Goal: Information Seeking & Learning: Learn about a topic

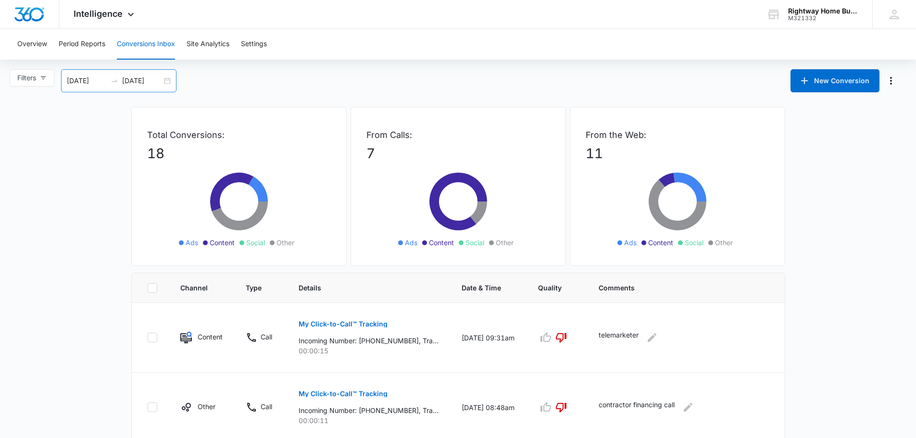
click at [166, 82] on div "09/15/2025 10/15/2025" at bounding box center [118, 80] width 115 height 23
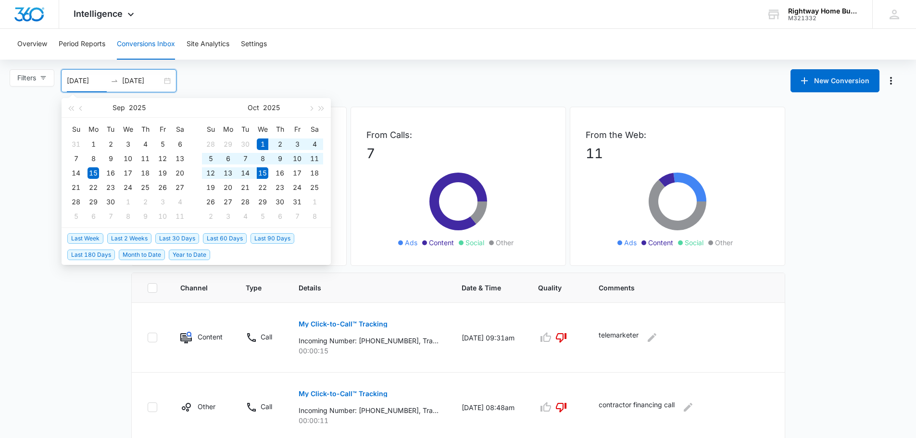
click at [152, 251] on span "Month to Date" at bounding box center [142, 255] width 46 height 11
type input "10/01/2025"
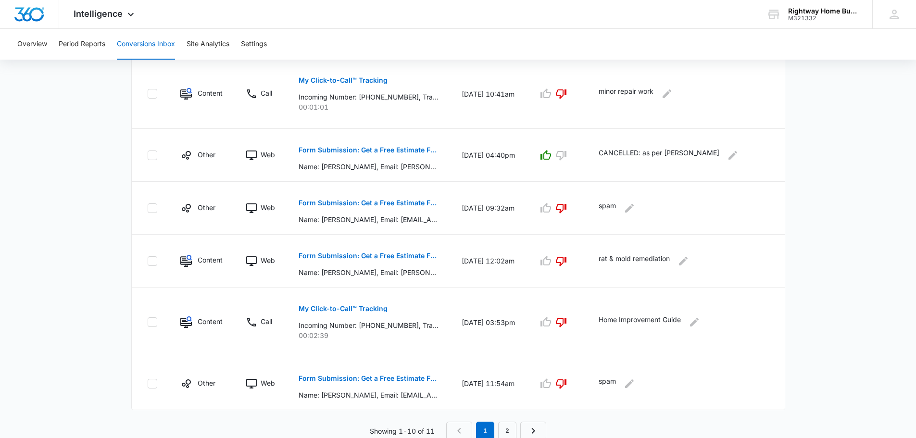
scroll to position [491, 0]
click at [504, 421] on link "2" at bounding box center [507, 429] width 18 height 18
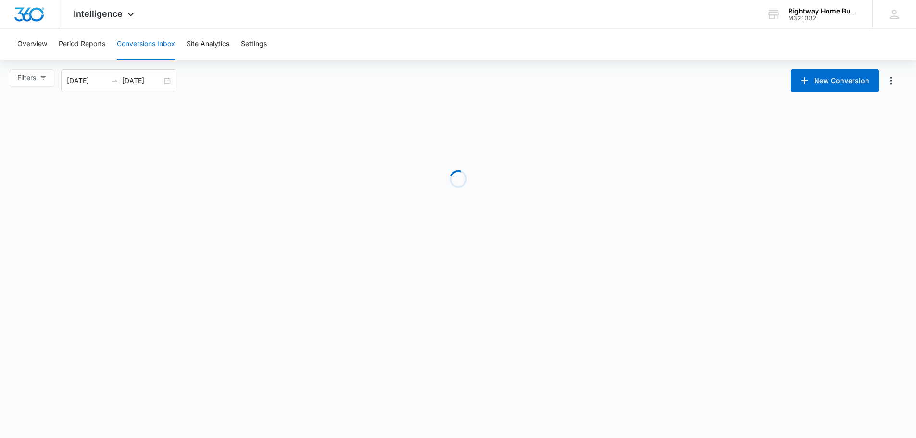
scroll to position [0, 0]
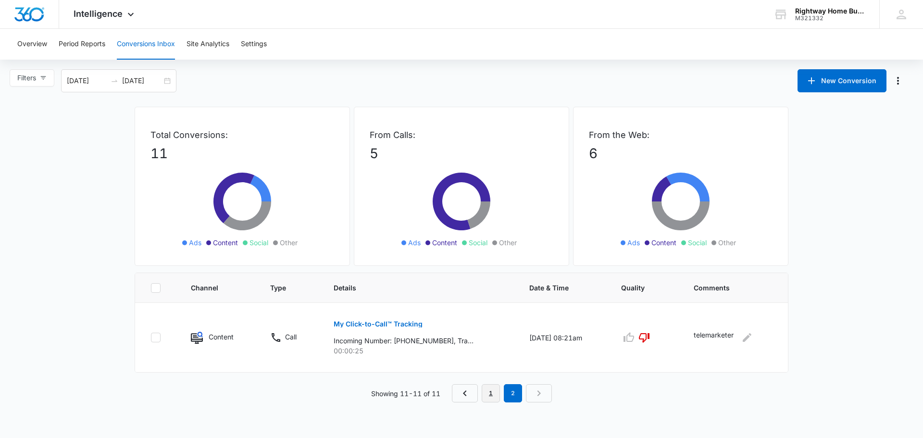
click at [494, 388] on link "1" at bounding box center [491, 393] width 18 height 18
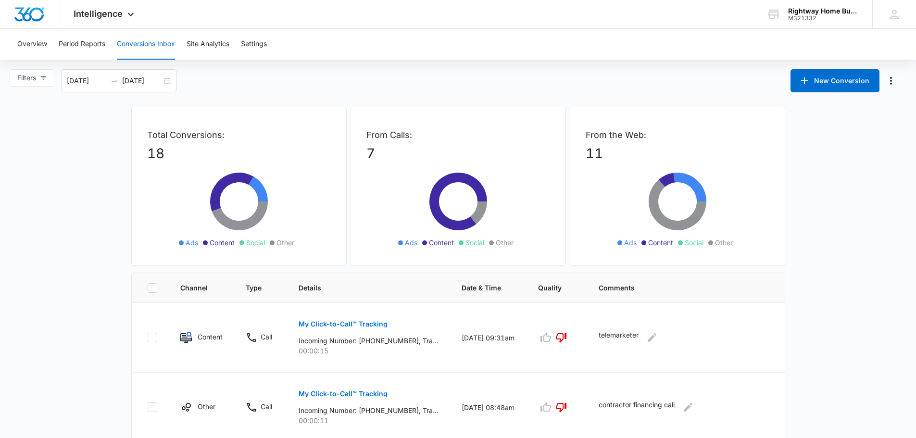
drag, startPoint x: 662, startPoint y: 52, endPoint x: 662, endPoint y: 59, distance: 7.2
click at [662, 52] on div "Overview Period Reports Conversions Inbox Site Analytics Settings" at bounding box center [458, 44] width 893 height 31
click at [224, 45] on button "Site Analytics" at bounding box center [208, 44] width 43 height 31
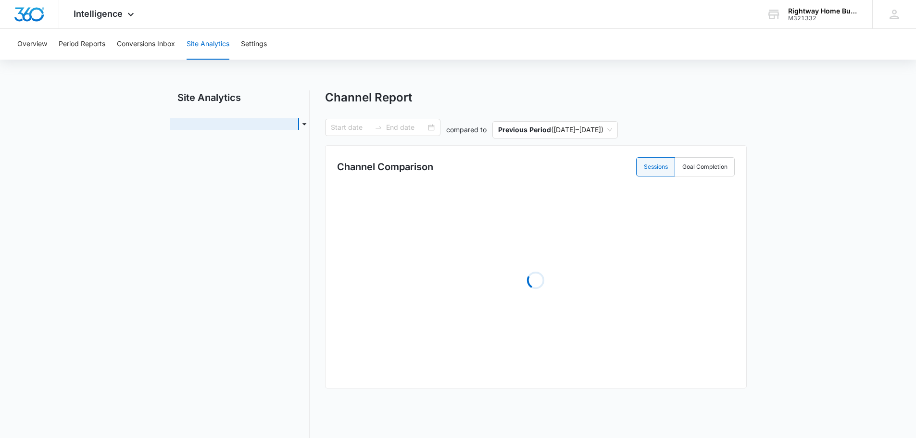
type input "[DATE]"
radio input "true"
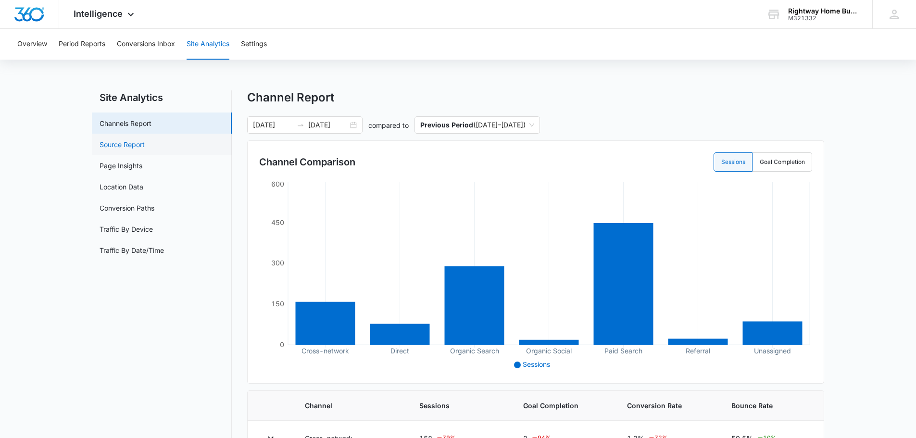
click at [113, 150] on link "Source Report" at bounding box center [122, 144] width 45 height 10
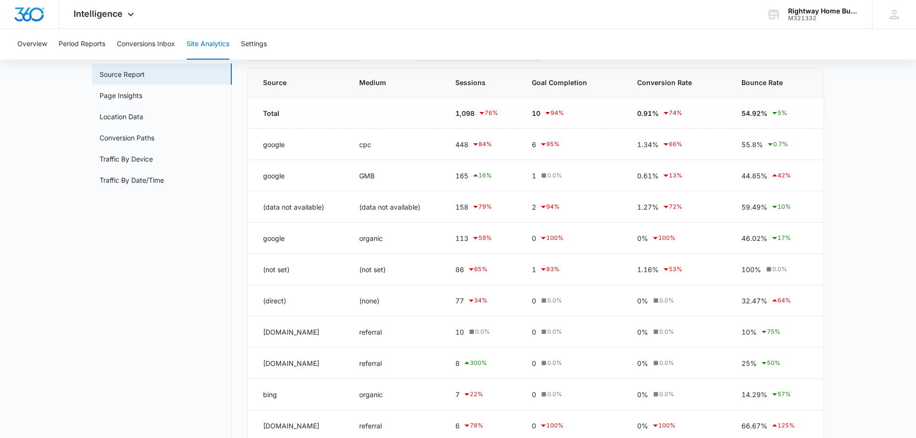
scroll to position [126, 0]
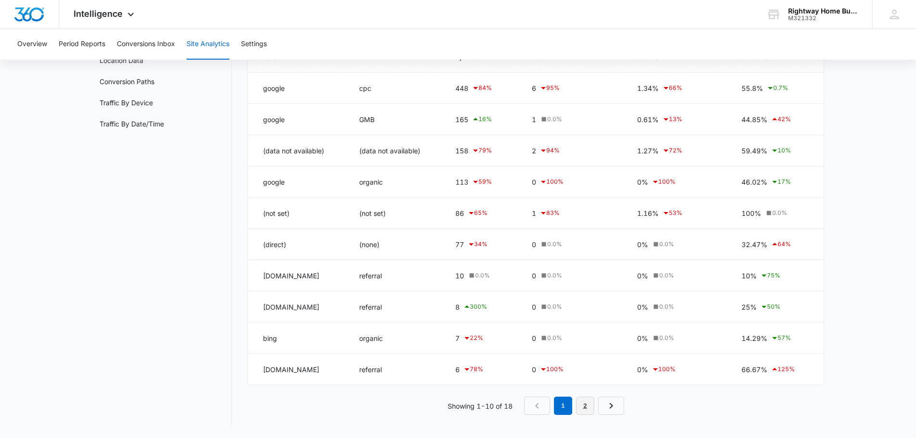
click at [590, 406] on link "2" at bounding box center [585, 406] width 18 height 18
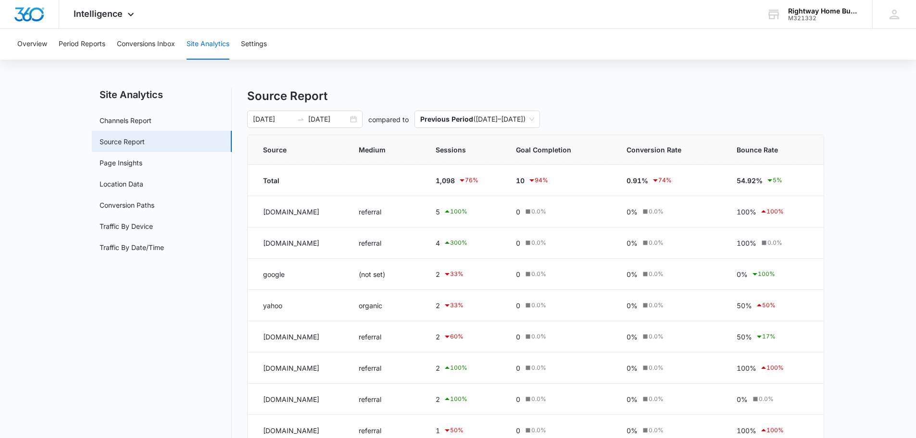
scroll to position [0, 0]
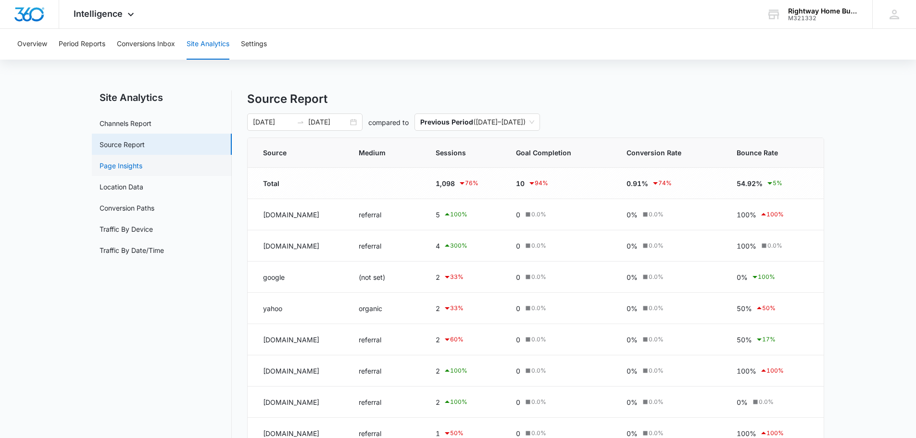
click at [140, 165] on link "Page Insights" at bounding box center [121, 166] width 43 height 10
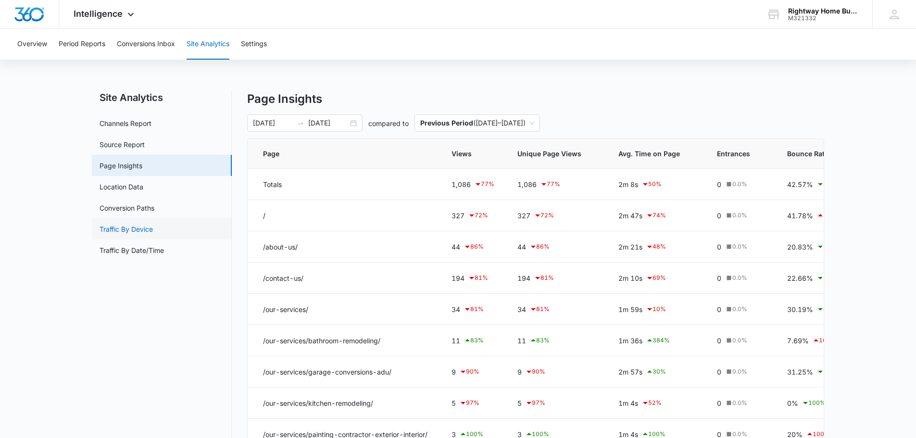
click at [142, 232] on link "Traffic By Device" at bounding box center [126, 229] width 53 height 10
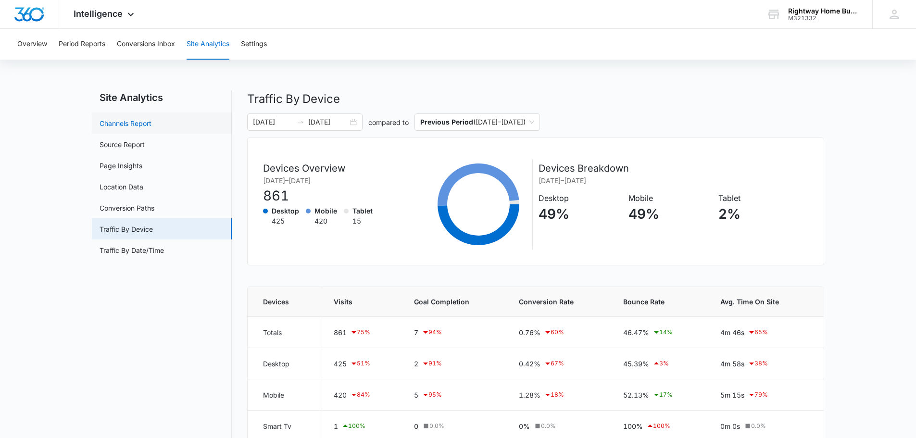
click at [149, 120] on link "Channels Report" at bounding box center [126, 123] width 52 height 10
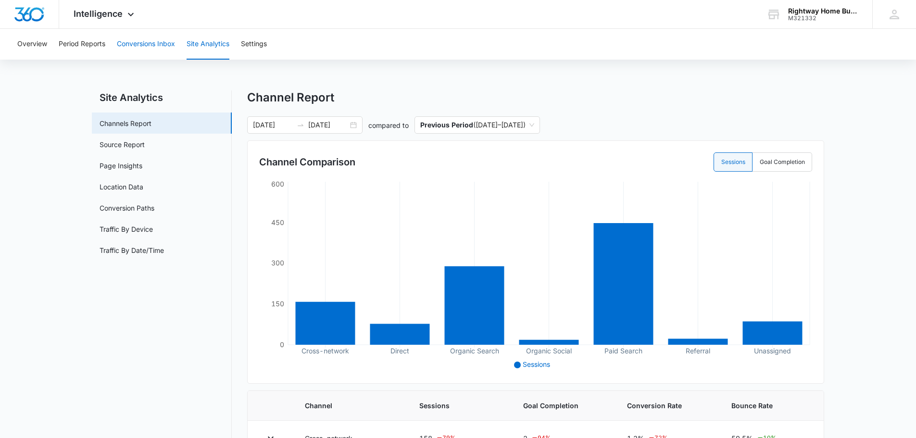
click at [146, 45] on button "Conversions Inbox" at bounding box center [146, 44] width 58 height 31
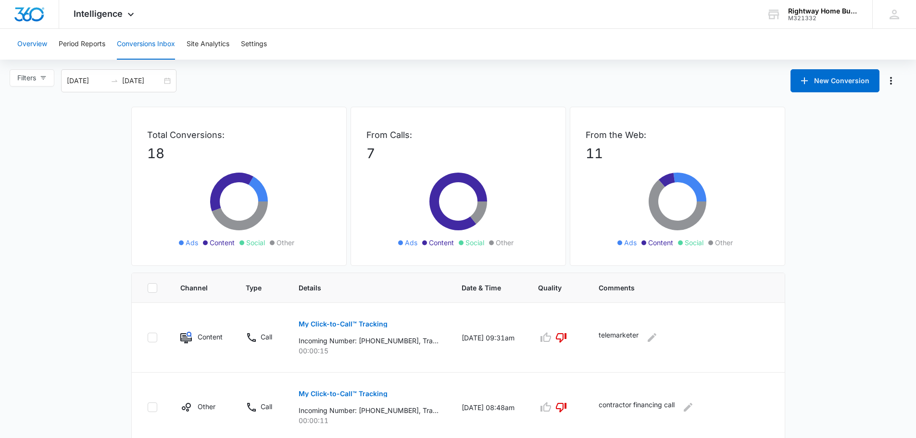
click at [27, 40] on button "Overview" at bounding box center [32, 44] width 30 height 31
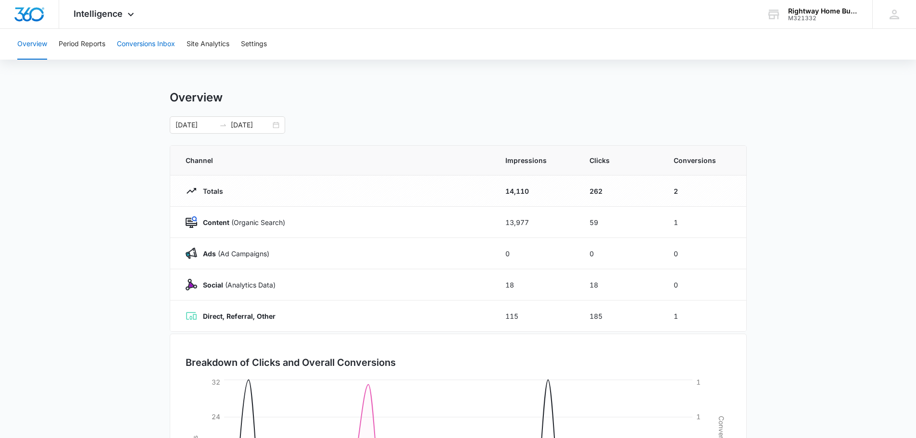
click at [154, 47] on button "Conversions Inbox" at bounding box center [146, 44] width 58 height 31
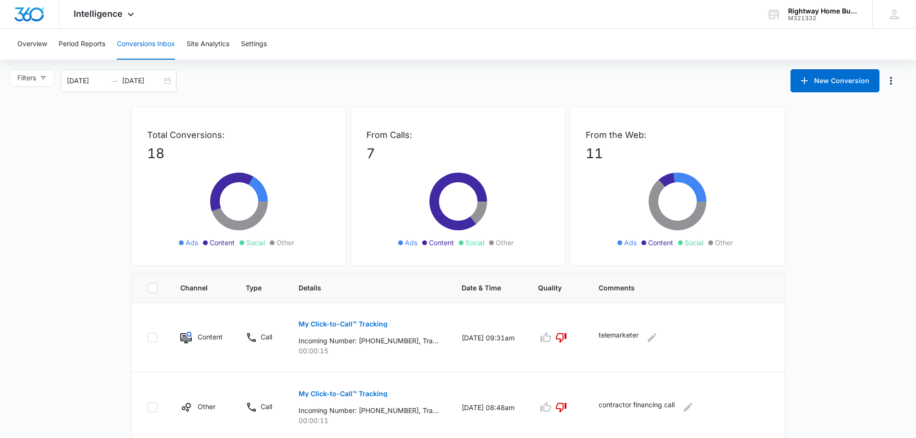
click at [678, 80] on div "Filters [DATE] [DATE] New Conversion" at bounding box center [458, 80] width 916 height 23
